Goal: Task Accomplishment & Management: Use online tool/utility

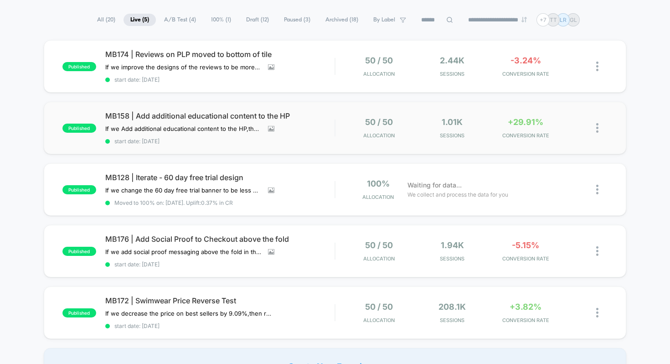
scroll to position [57, 0]
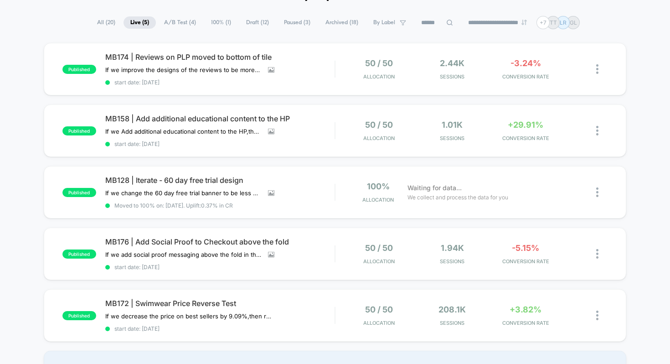
click at [252, 22] on span "Draft ( 12 )" at bounding box center [257, 22] width 36 height 12
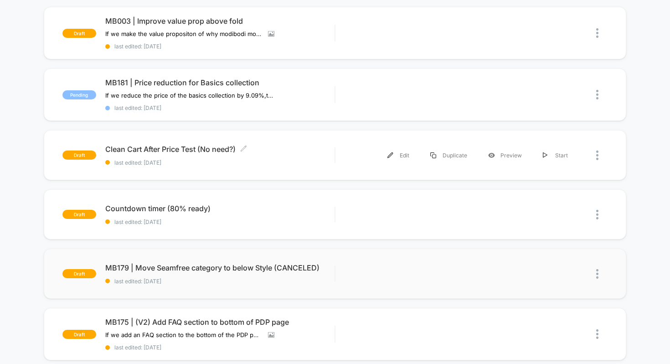
scroll to position [0, 0]
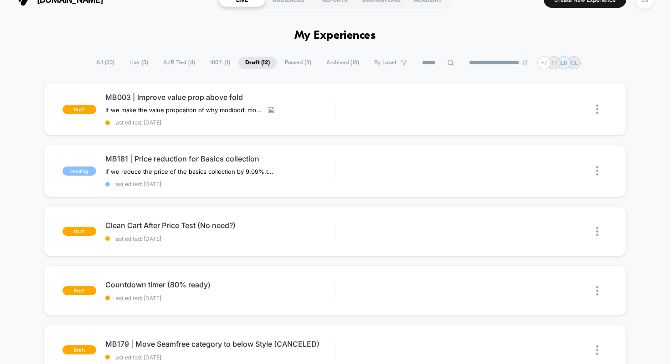
click at [288, 59] on span "Paused ( 3 )" at bounding box center [298, 63] width 40 height 12
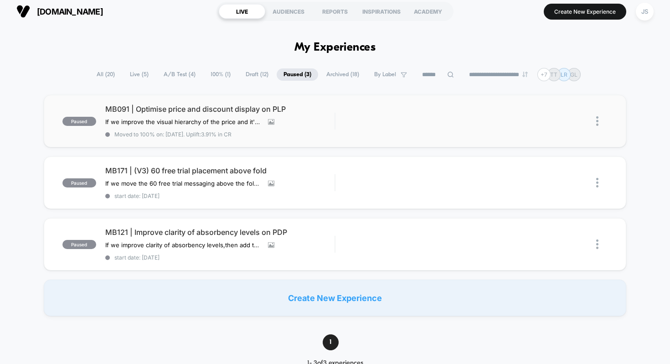
scroll to position [16, 0]
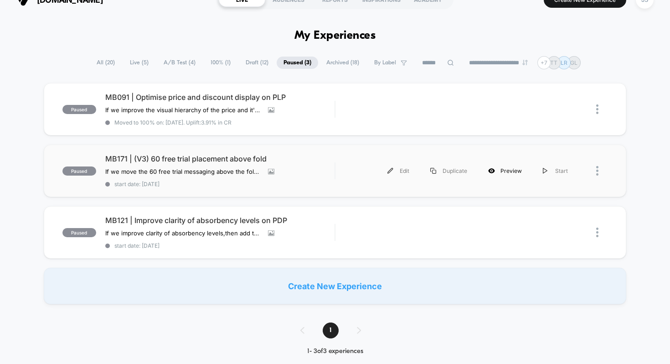
click at [513, 170] on div "Preview" at bounding box center [505, 170] width 55 height 21
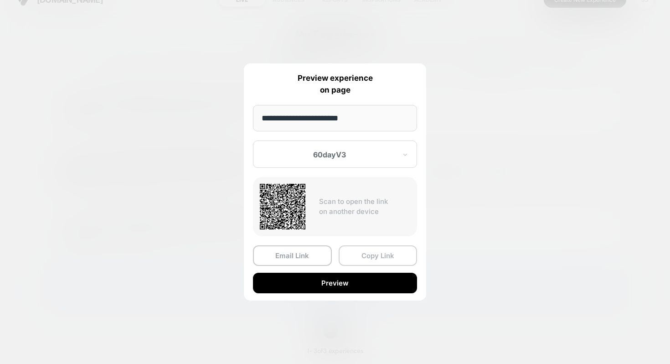
click at [351, 254] on button "Copy Link" at bounding box center [378, 255] width 79 height 21
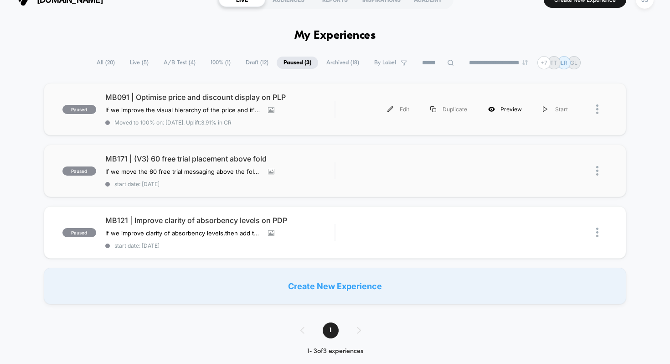
click at [522, 110] on div "Preview" at bounding box center [505, 109] width 55 height 21
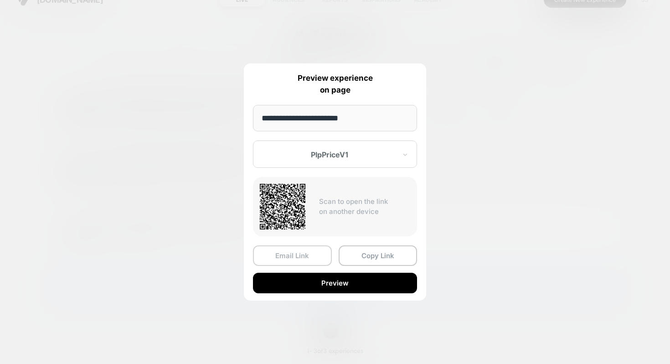
click at [298, 251] on button "Email Link" at bounding box center [292, 255] width 79 height 21
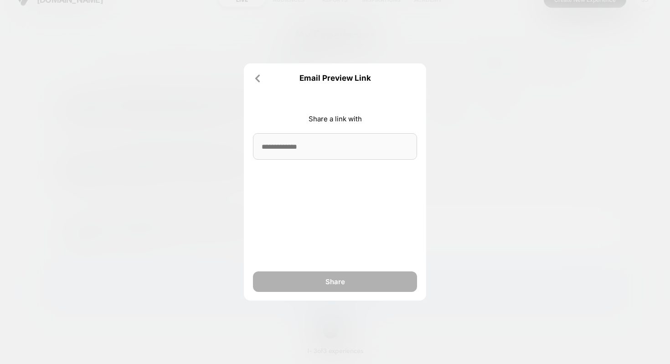
click at [324, 140] on input at bounding box center [335, 146] width 164 height 26
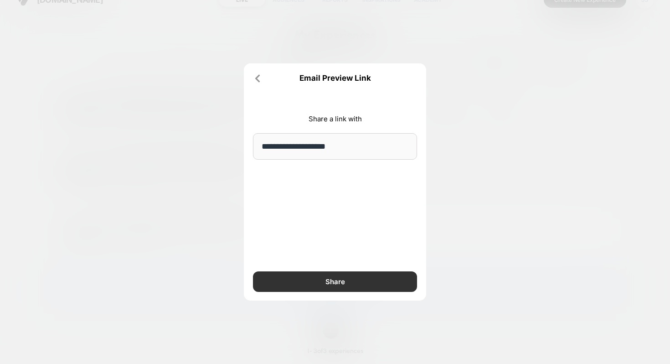
type input "**********"
click at [317, 276] on button "Share" at bounding box center [335, 281] width 164 height 21
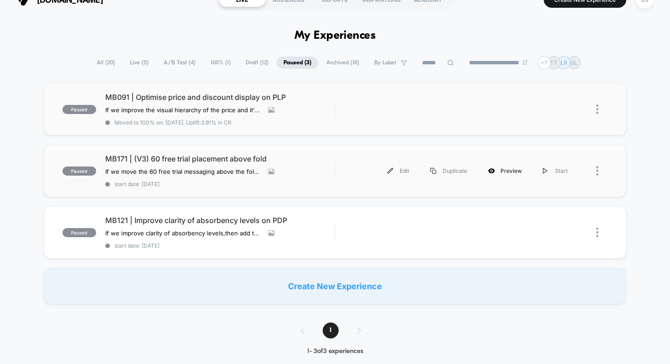
click at [500, 168] on div "Preview" at bounding box center [505, 170] width 55 height 21
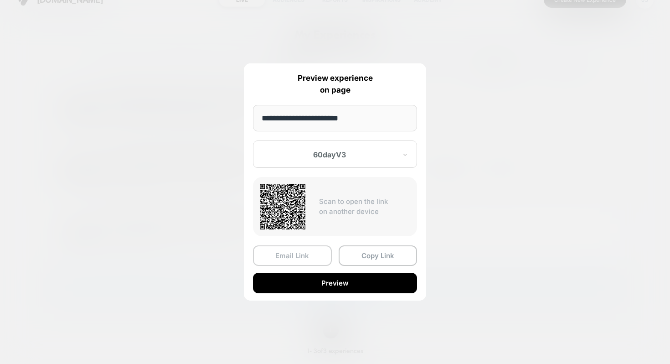
click at [306, 258] on button "Email Link" at bounding box center [292, 255] width 79 height 21
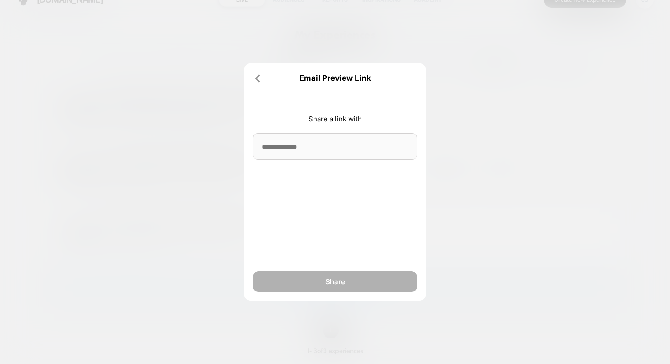
click at [328, 153] on input at bounding box center [335, 146] width 164 height 26
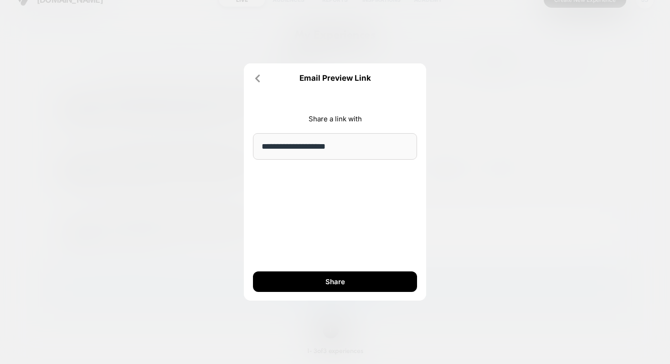
type input "**********"
click at [334, 195] on div "**********" at bounding box center [335, 181] width 182 height 237
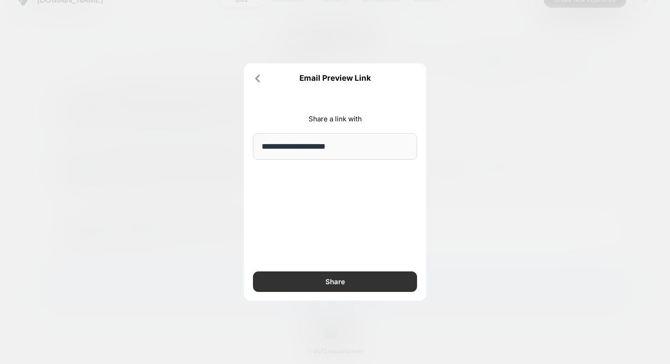
click at [350, 277] on button "Share" at bounding box center [335, 281] width 164 height 21
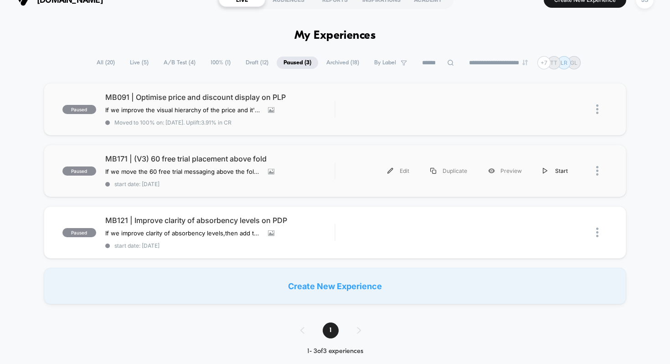
click at [551, 171] on div "Start" at bounding box center [555, 170] width 46 height 21
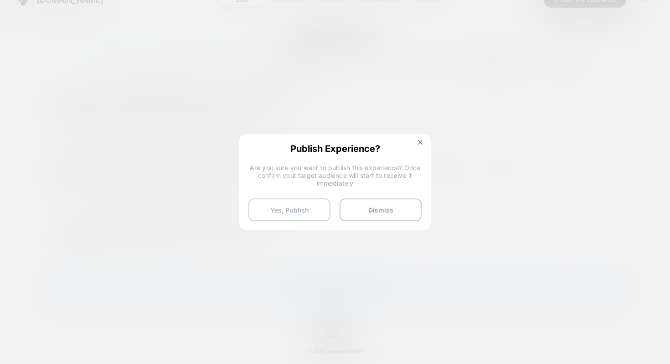
click at [306, 210] on button "Yes, Publish" at bounding box center [289, 209] width 82 height 23
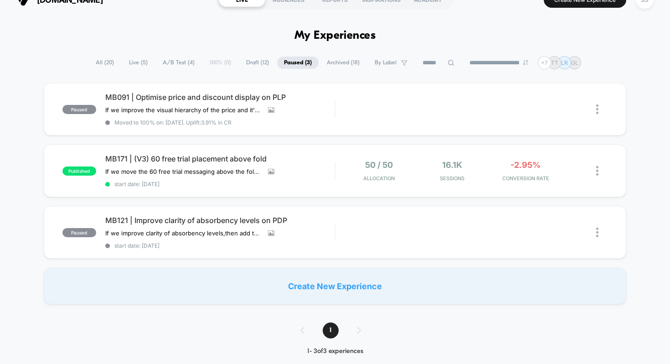
click at [185, 163] on div "MB171 | (V3) 60 free trial placement above fold If we move the 60 free trial me…" at bounding box center [220, 170] width 230 height 33
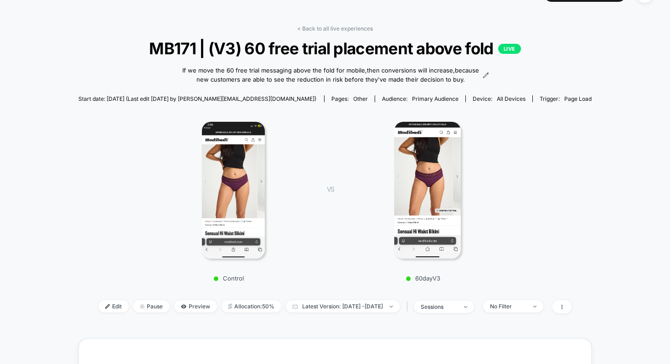
scroll to position [32, 0]
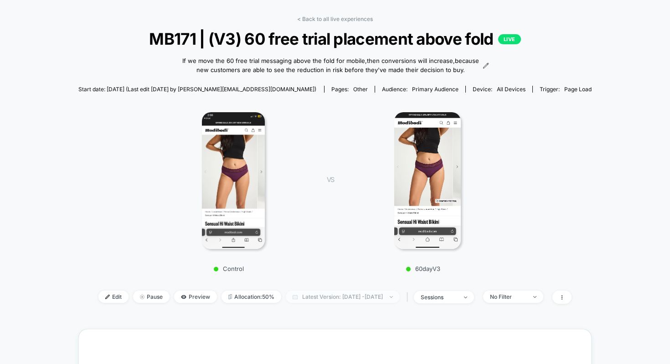
click at [317, 293] on span "Latest Version: Sep 4, 2025 - Sep 9, 2025" at bounding box center [343, 296] width 114 height 12
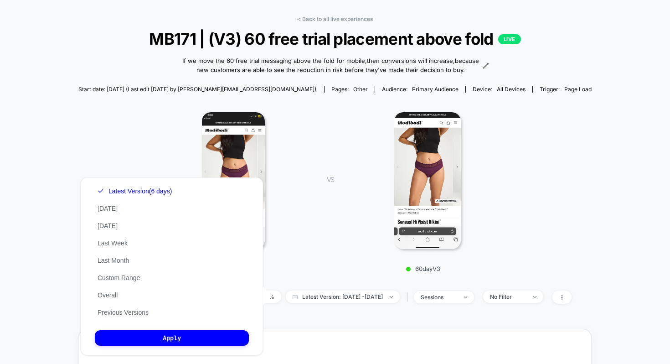
click at [360, 253] on div "60dayV3" at bounding box center [428, 189] width 160 height 166
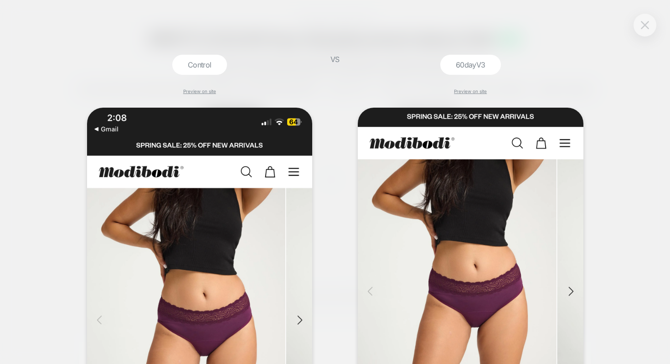
click at [647, 31] on button at bounding box center [645, 25] width 14 height 14
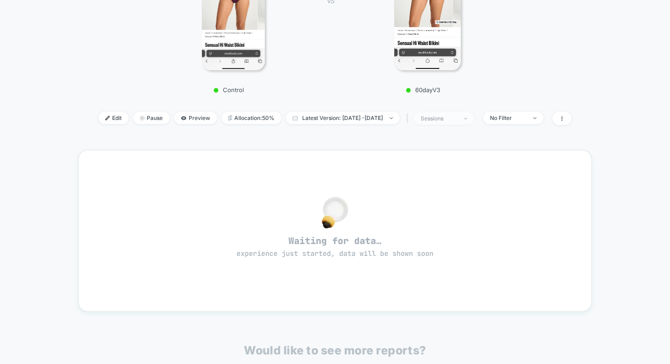
scroll to position [206, 0]
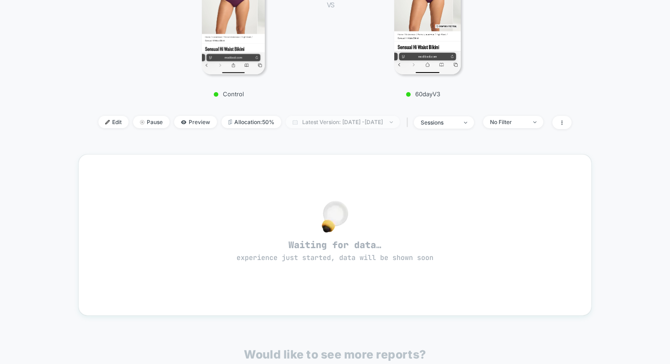
click at [379, 124] on span "Latest Version: Sep 4, 2025 - Sep 9, 2025" at bounding box center [343, 122] width 114 height 12
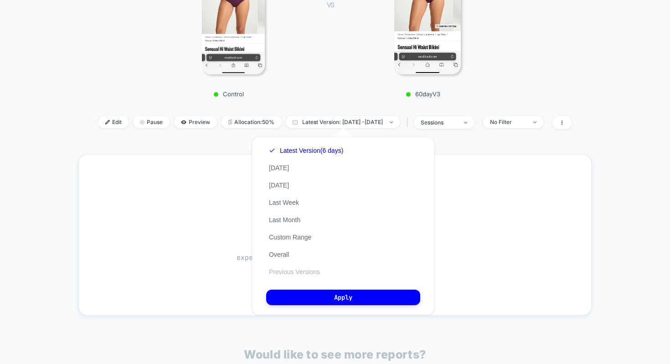
click at [287, 269] on button "Previous Versions" at bounding box center [294, 272] width 57 height 8
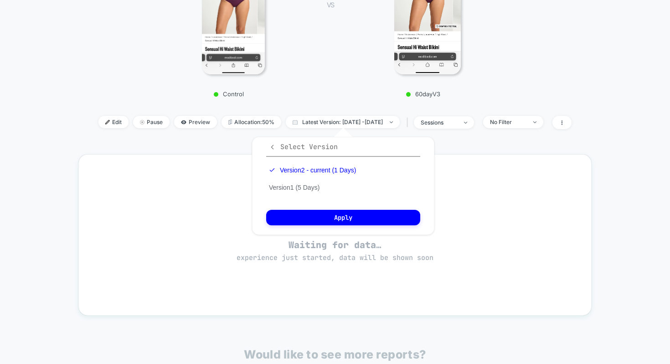
click at [270, 147] on icon "button" at bounding box center [272, 147] width 7 height 7
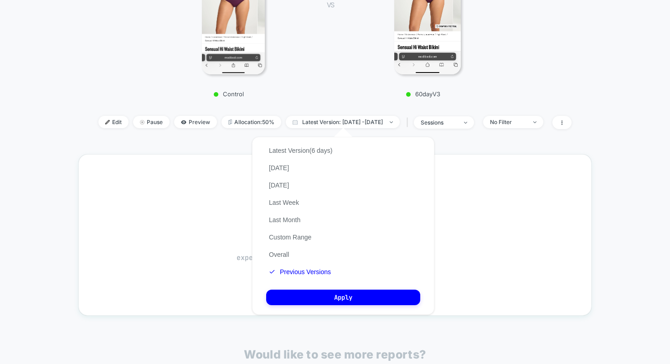
click at [324, 92] on div "VS 60dayV3" at bounding box center [410, 15] width 194 height 166
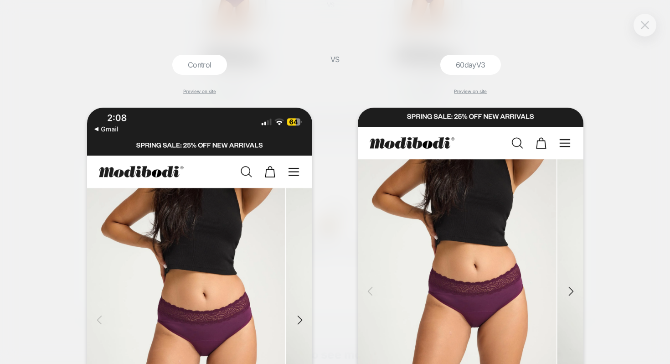
click at [646, 23] on img at bounding box center [645, 25] width 8 height 8
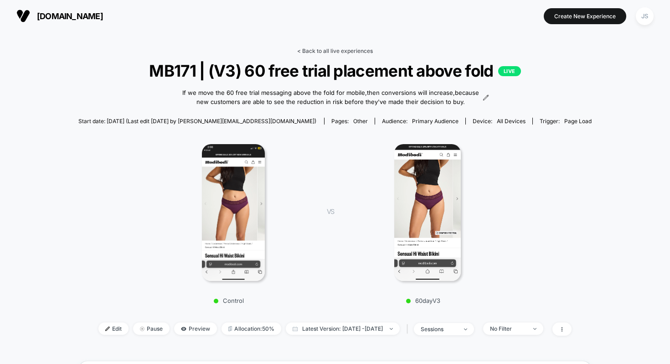
click at [334, 53] on link "< Back to all live experiences" at bounding box center [335, 50] width 76 height 7
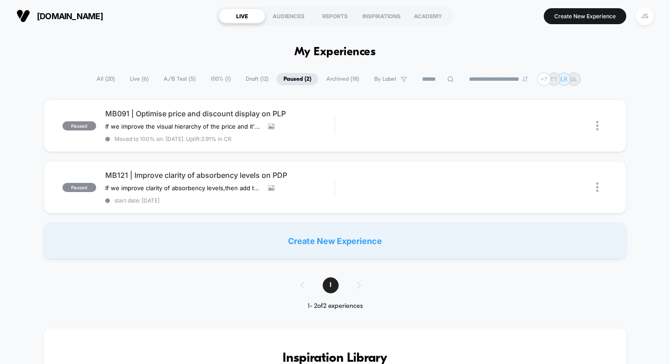
click at [334, 54] on h1 "My Experiences" at bounding box center [335, 52] width 82 height 13
click at [130, 79] on span "Live ( 6 )" at bounding box center [139, 79] width 32 height 12
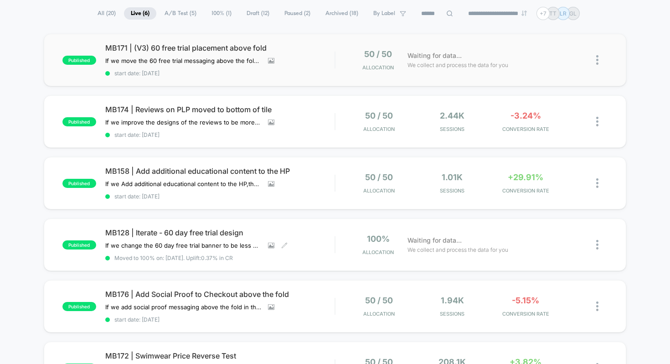
scroll to position [67, 0]
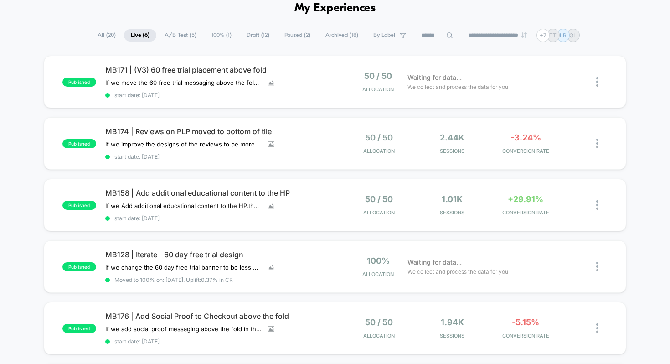
click at [184, 33] on span "A/B Test ( 5 )" at bounding box center [181, 35] width 46 height 12
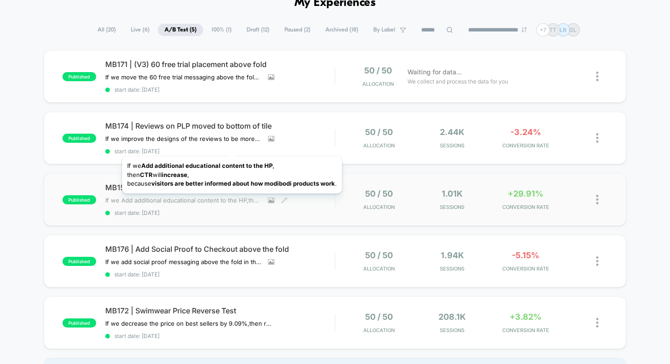
scroll to position [0, 0]
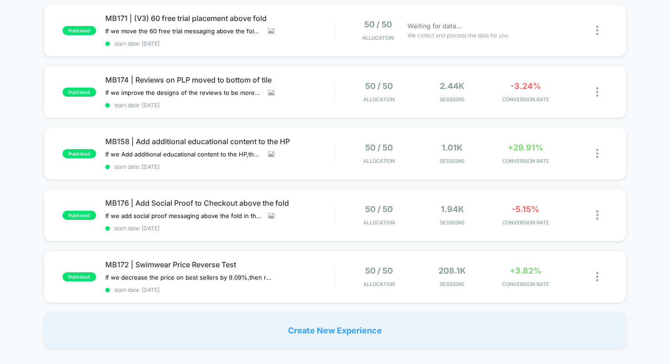
click at [29, 82] on div "published MB171 | (V3) 60 free trial placement above fold If we move the 60 fre…" at bounding box center [335, 176] width 670 height 344
click at [181, 129] on div "published MB158 | Add additional educational content to the HP If we Add additi…" at bounding box center [335, 153] width 583 height 52
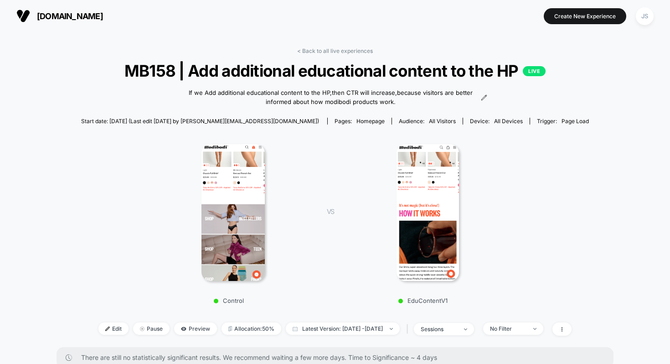
click at [329, 48] on link "< Back to all live experiences" at bounding box center [335, 50] width 76 height 7
